Goal: Communication & Community: Answer question/provide support

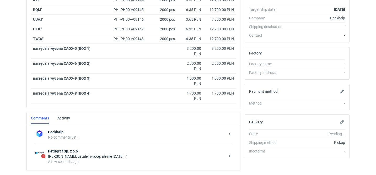
scroll to position [191, 0]
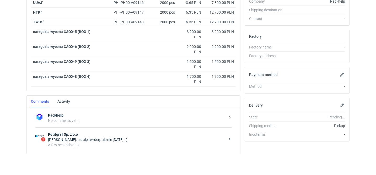
click at [132, 143] on div "A few seconds ago" at bounding box center [137, 144] width 178 height 5
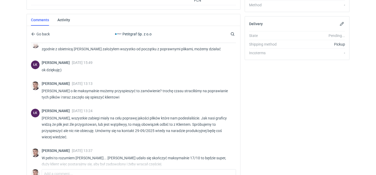
scroll to position [184, 0]
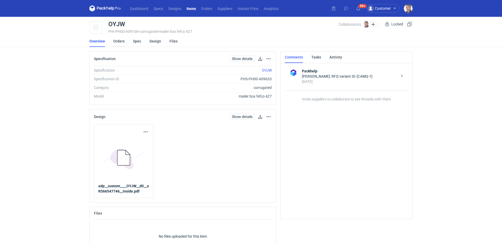
click at [118, 42] on link "Orders" at bounding box center [118, 41] width 11 height 12
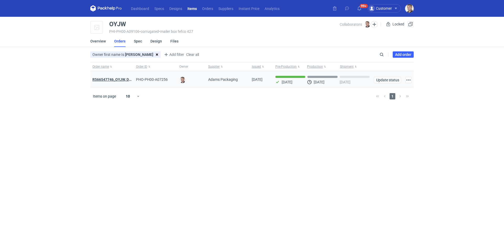
click at [116, 77] on strong "R566547746_OYJW, DJBN, GRPP, KNRI, OYBW, UUIL" at bounding box center [154, 79] width 125 height 4
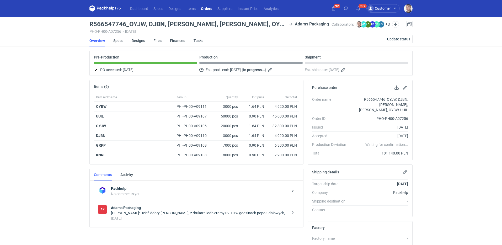
click at [168, 217] on div "3 days ago" at bounding box center [200, 218] width 178 height 5
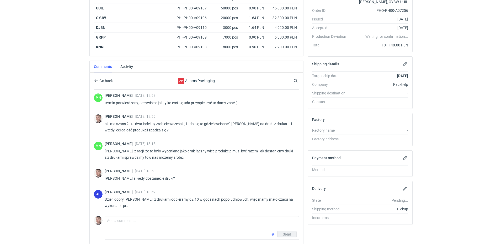
scroll to position [116, 0]
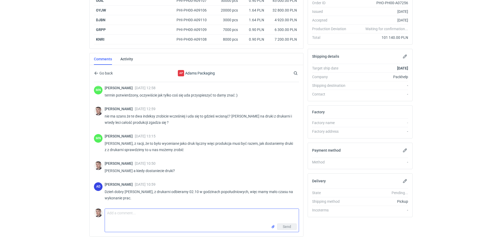
click at [144, 210] on textarea "Comment message" at bounding box center [202, 216] width 194 height 15
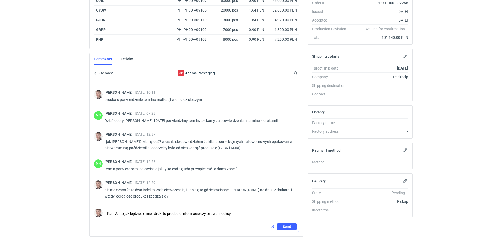
scroll to position [456, 0]
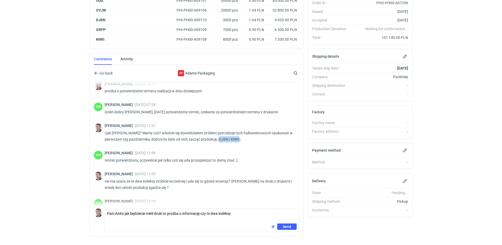
drag, startPoint x: 220, startPoint y: 139, endPoint x: 240, endPoint y: 139, distance: 19.9
click at [240, 139] on p "i jak Pani Małgosiu? Mamy coś? właśnie się dowiedziałem że klient potrzebuje ty…" at bounding box center [200, 136] width 190 height 13
copy p "DJBN i KNRI"
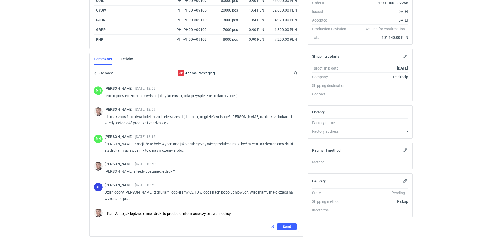
scroll to position [521, 0]
click at [244, 216] on textarea "Pani Anito jak będziecie mieli druki to prośba o informację czy te dwa indeksy" at bounding box center [202, 216] width 194 height 15
paste textarea "DJBN i KNRI"
type textarea "Pani Anito jak będziecie mieli druki to prośba o informację czy te dwa indeksy …"
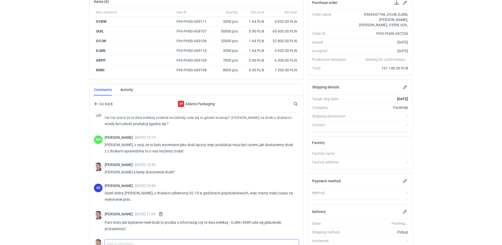
scroll to position [128, 0]
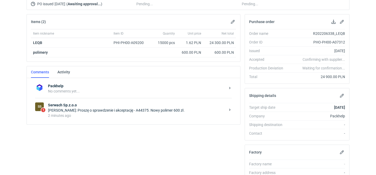
scroll to position [98, 0]
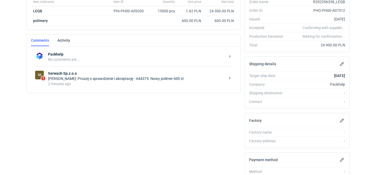
click at [120, 81] on div "2 minutes ago" at bounding box center [137, 83] width 178 height 5
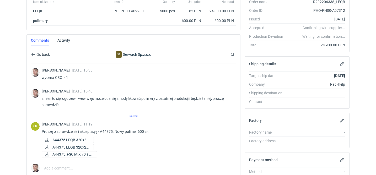
scroll to position [170, 0]
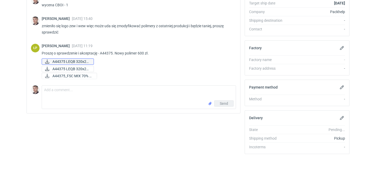
click at [81, 62] on span "A44375 LEQB 320x25..." at bounding box center [70, 62] width 37 height 6
click at [80, 68] on span "A44375 LEQB 320x25..." at bounding box center [70, 69] width 37 height 6
click at [90, 76] on span "A44375_FSC MIX 70% R..." at bounding box center [72, 76] width 40 height 6
click at [92, 91] on textarea "Comment message" at bounding box center [139, 93] width 194 height 15
type textarea "akceptuje"
